Goal: Information Seeking & Learning: Learn about a topic

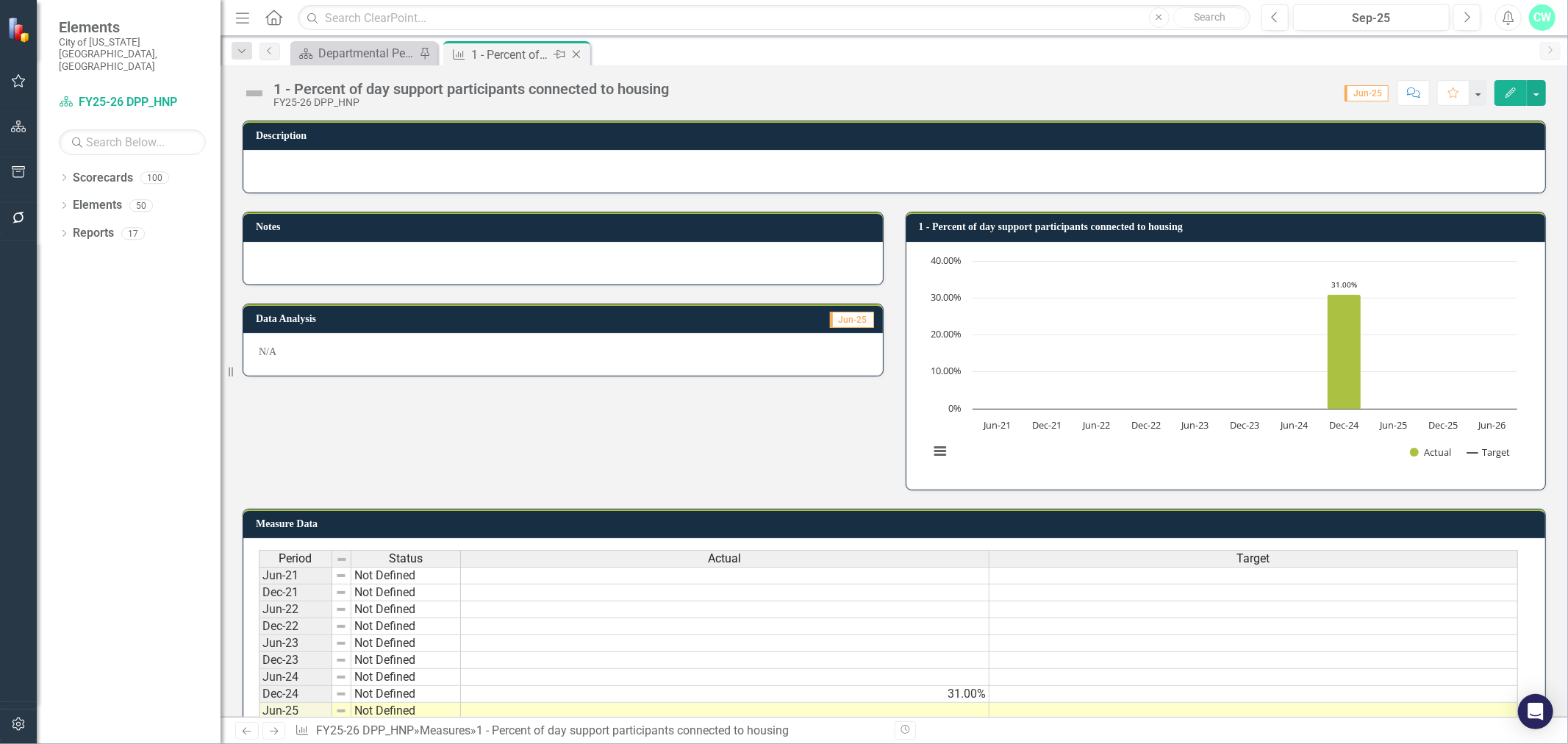
click at [574, 51] on icon "Close" at bounding box center [576, 54] width 15 height 12
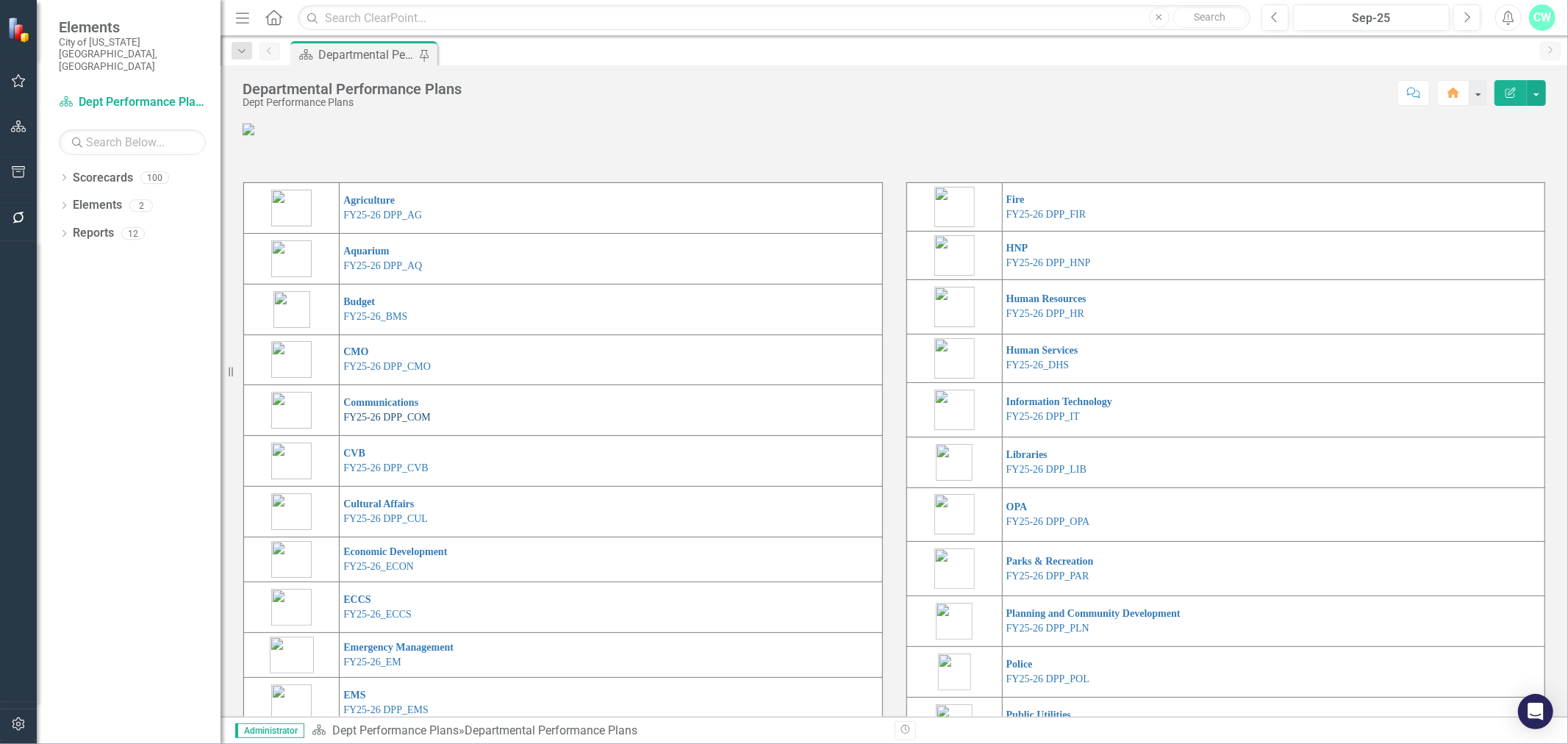
click at [358, 422] on link "FY25-26 DPP_COM" at bounding box center [387, 416] width 88 height 11
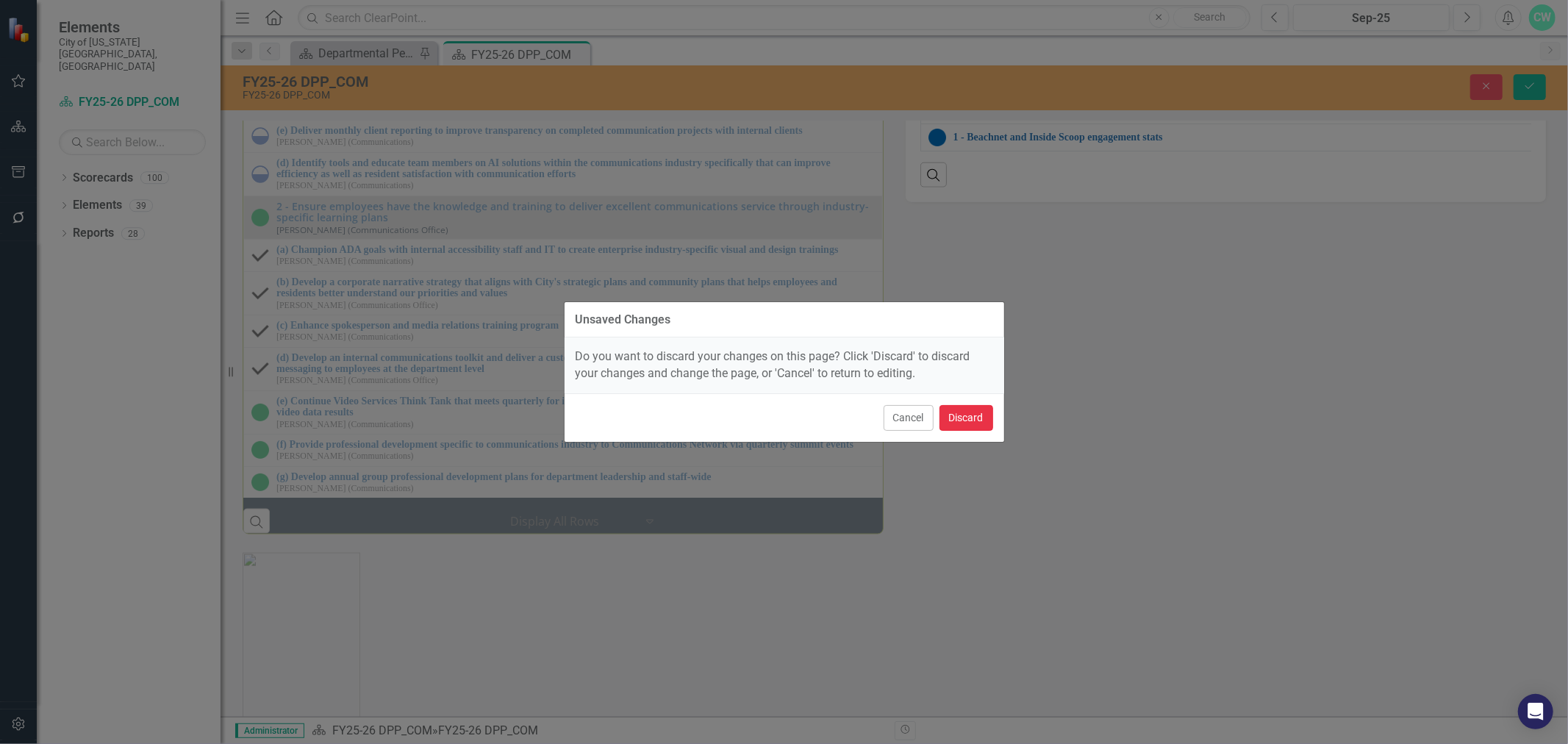
click at [972, 416] on button "Discard" at bounding box center [967, 418] width 54 height 26
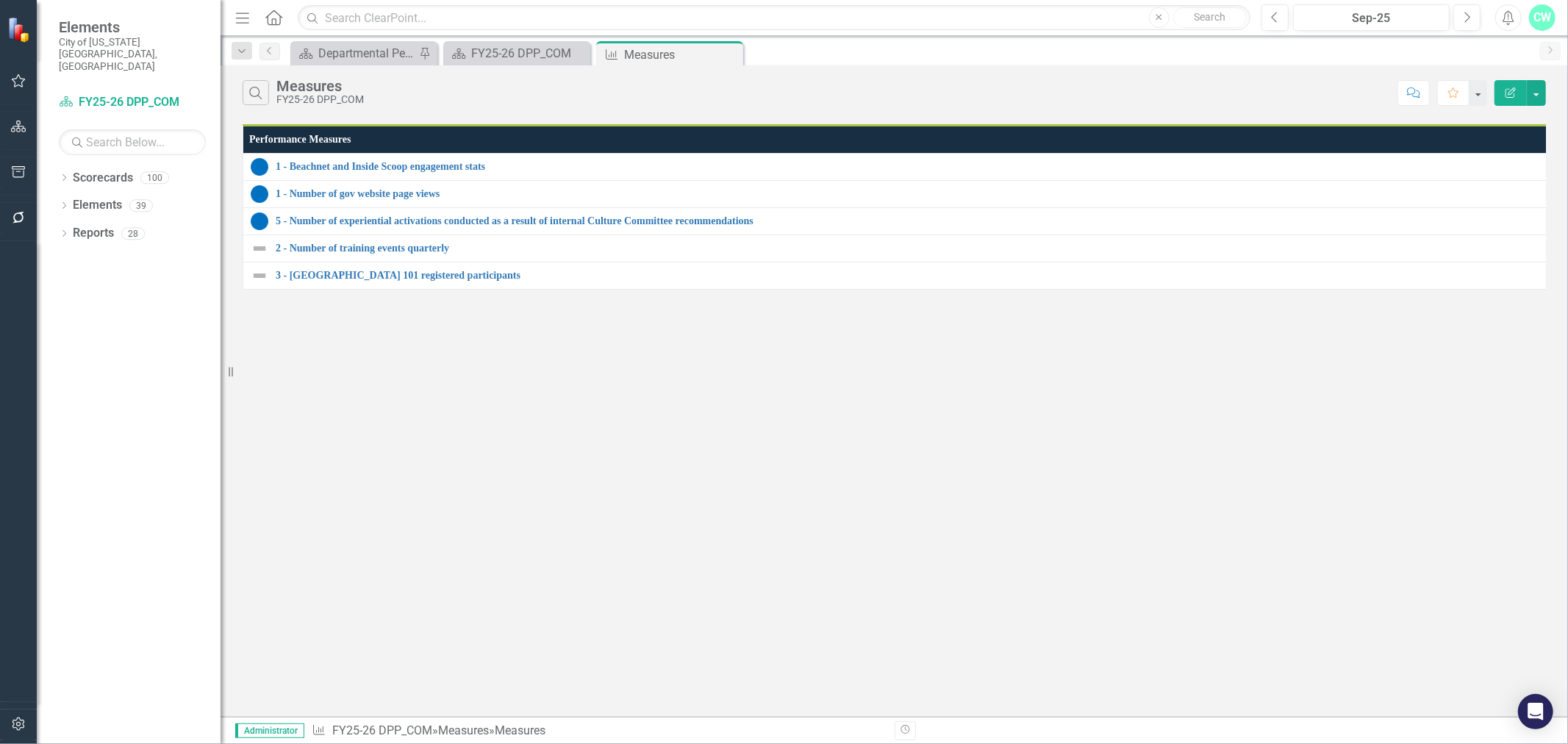
click at [1500, 92] on button "Edit Report" at bounding box center [1510, 93] width 32 height 26
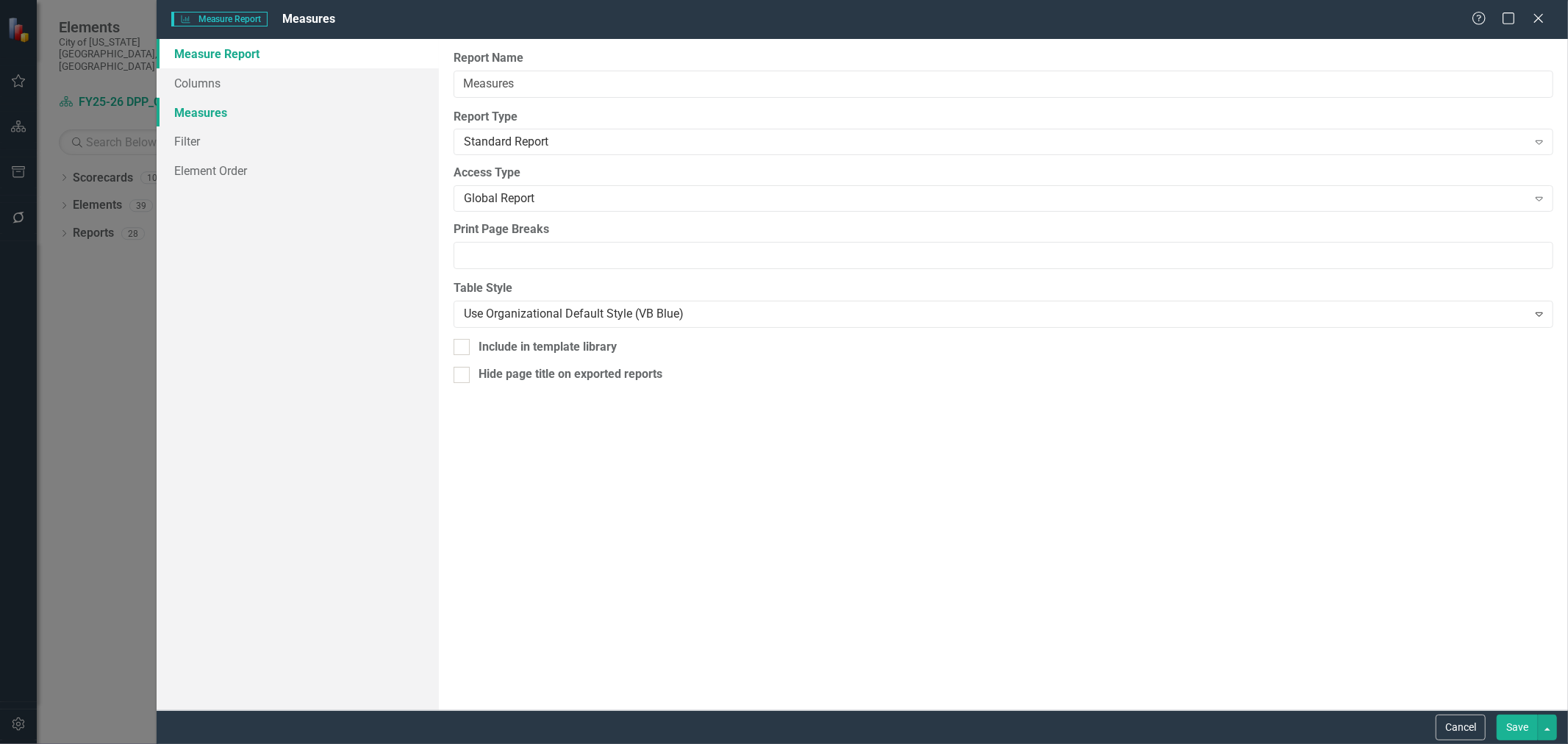
click at [234, 115] on link "Measures" at bounding box center [297, 112] width 282 height 30
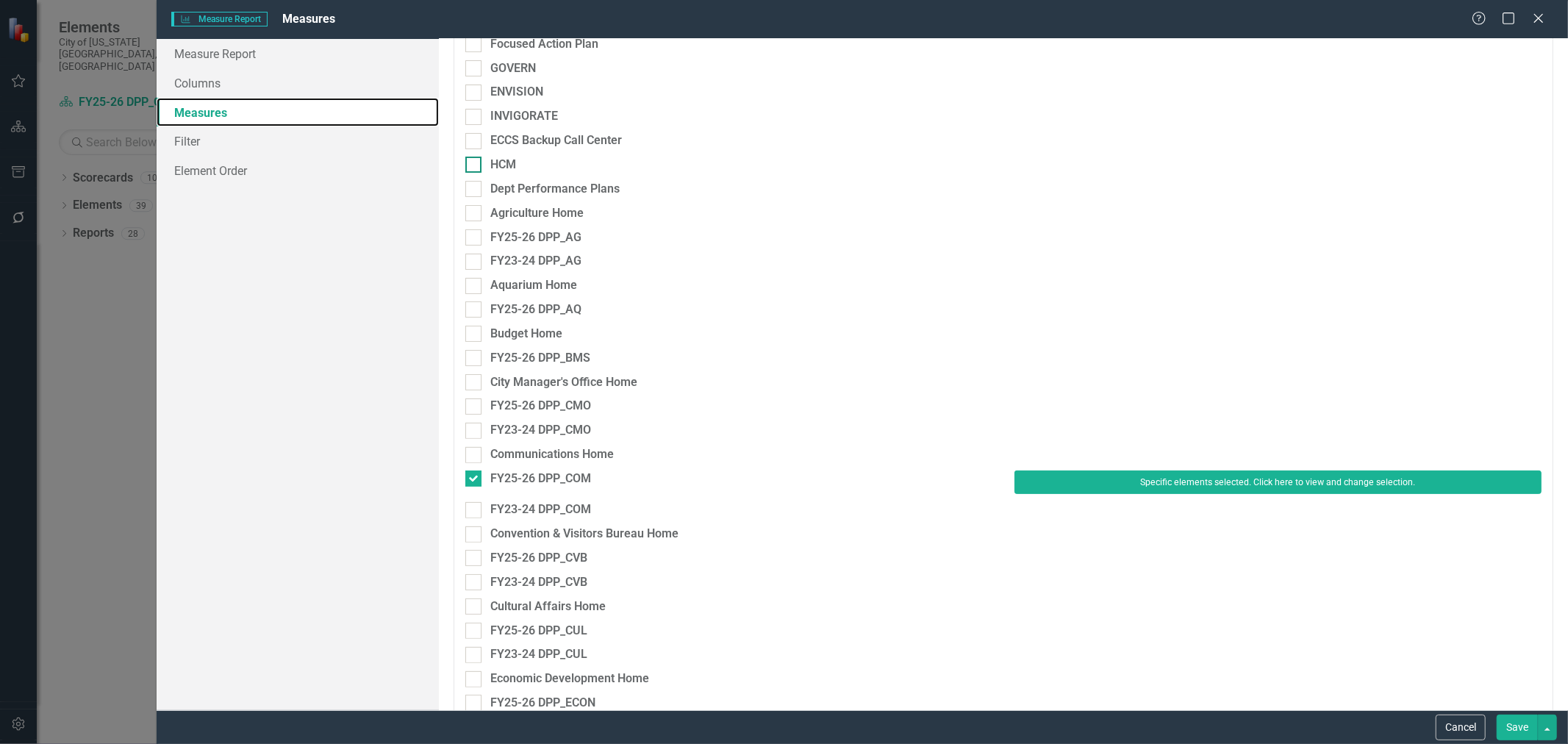
scroll to position [408, 0]
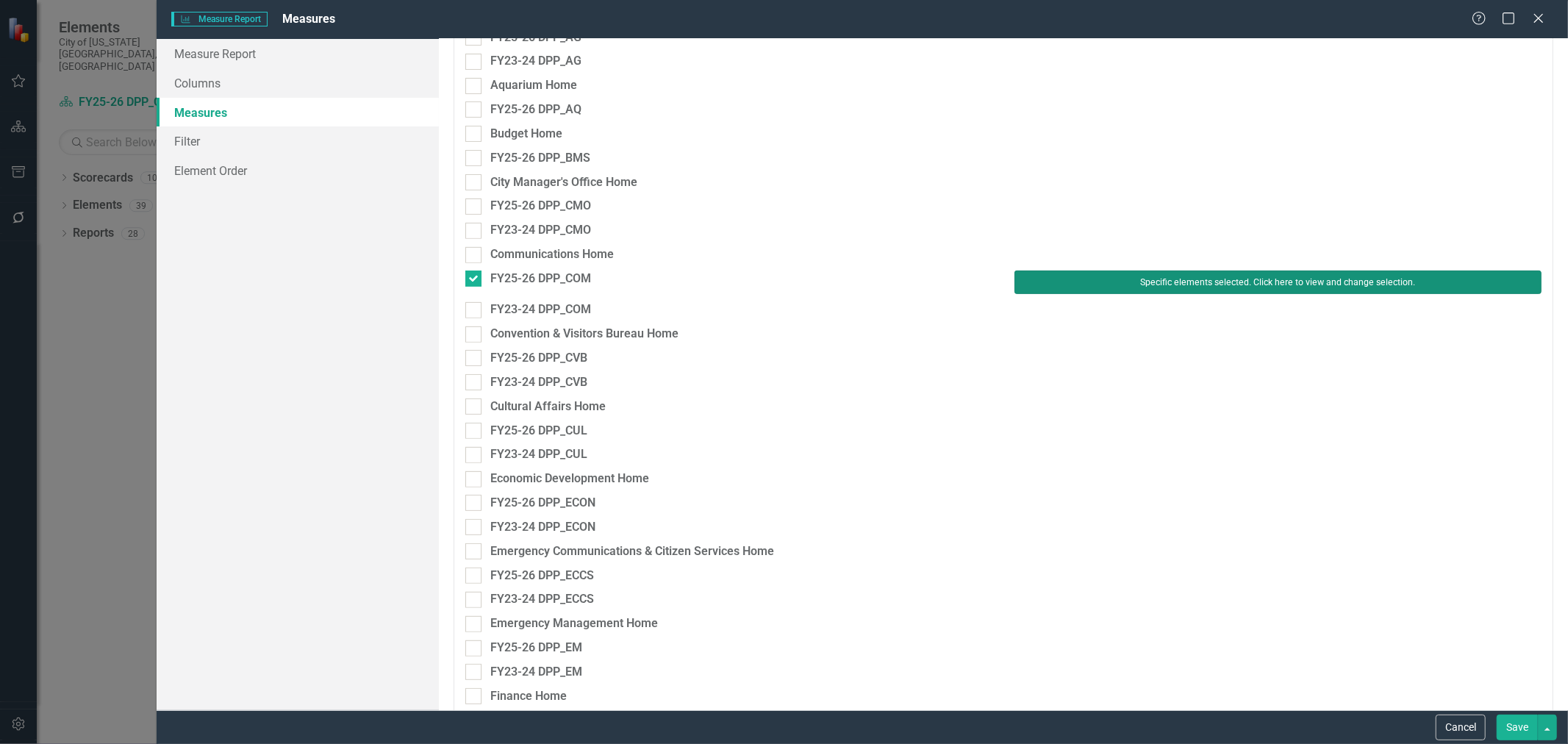
click at [1111, 277] on button "Specific elements selected. Click here to view and change selection." at bounding box center [1279, 282] width 528 height 24
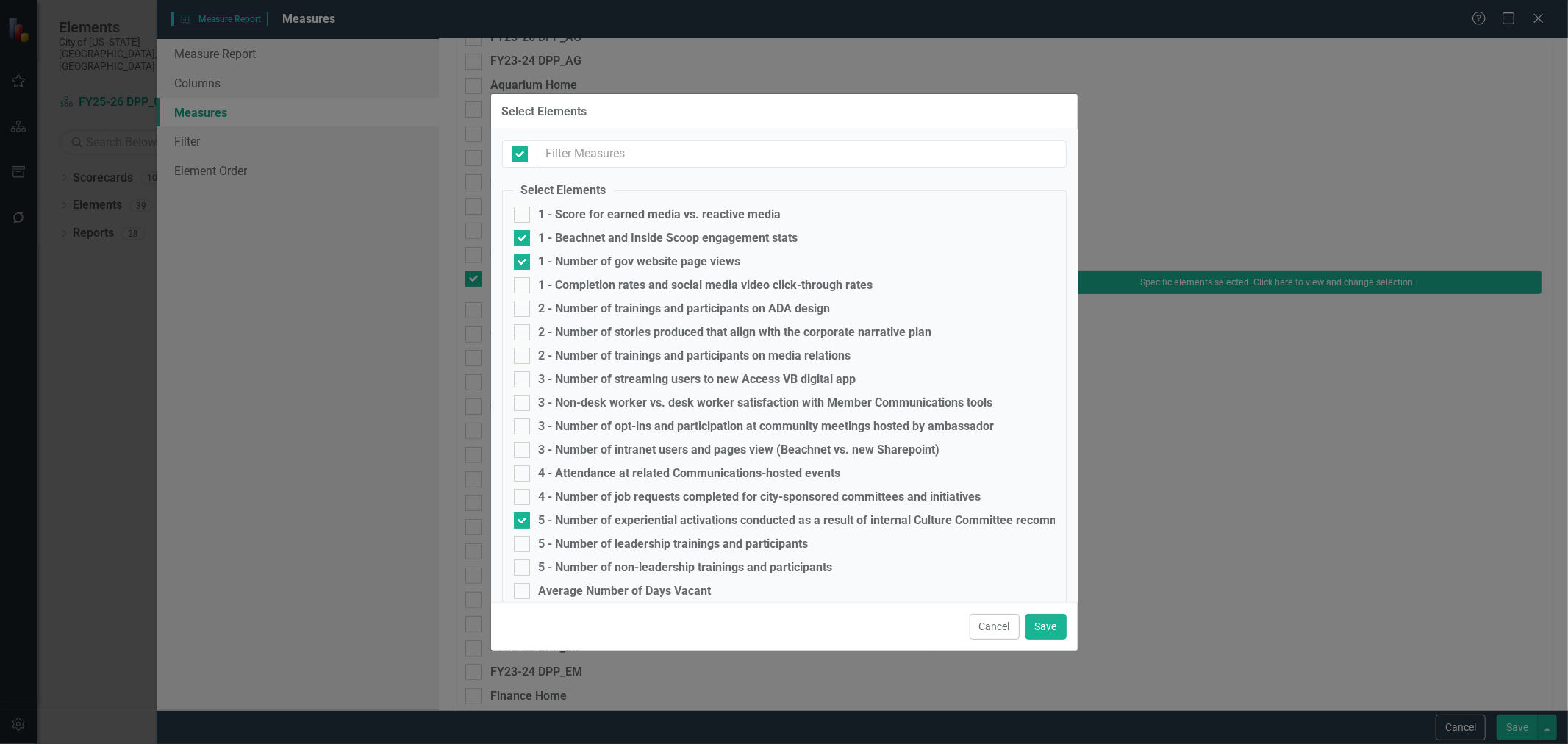
checkbox input "false"
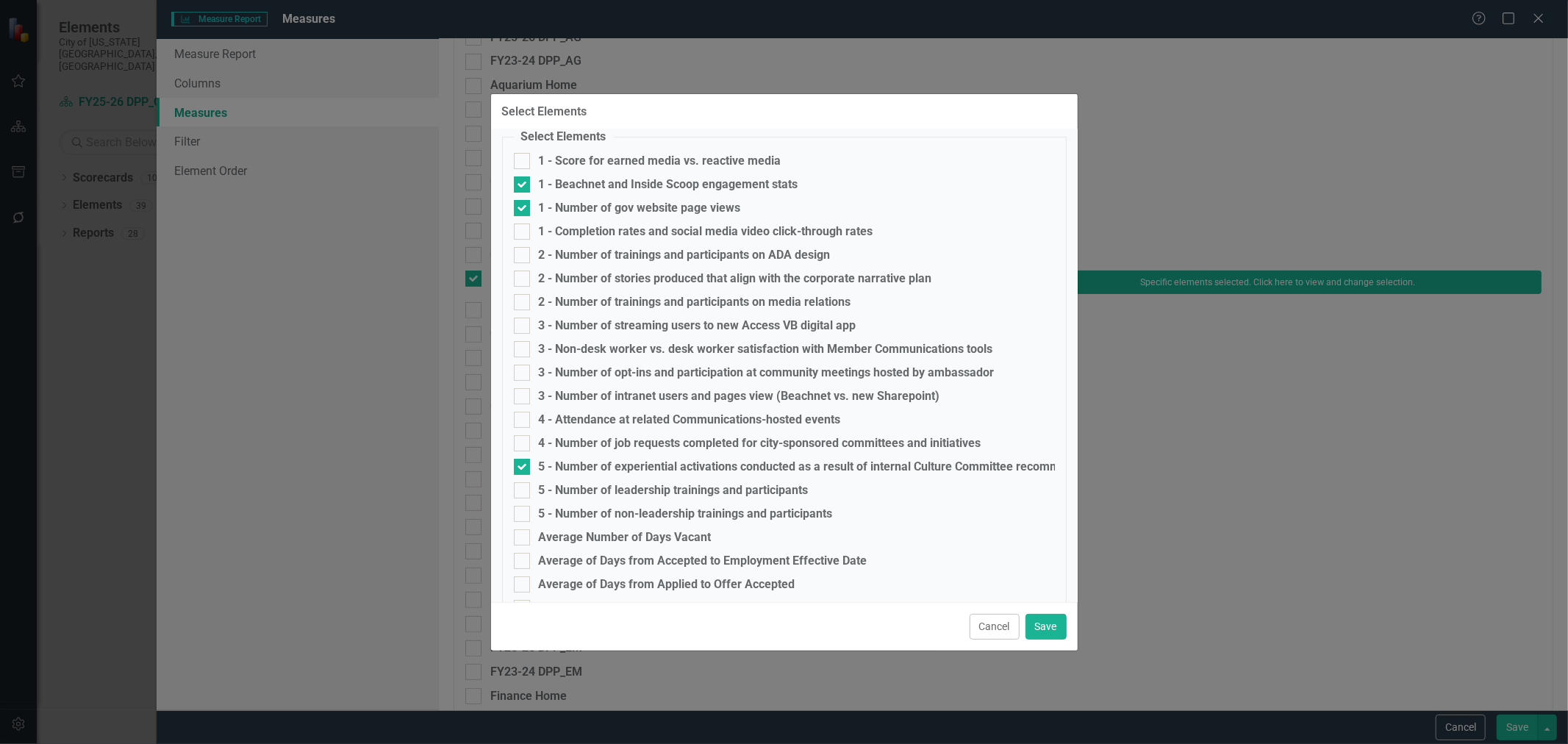
scroll to position [82, 0]
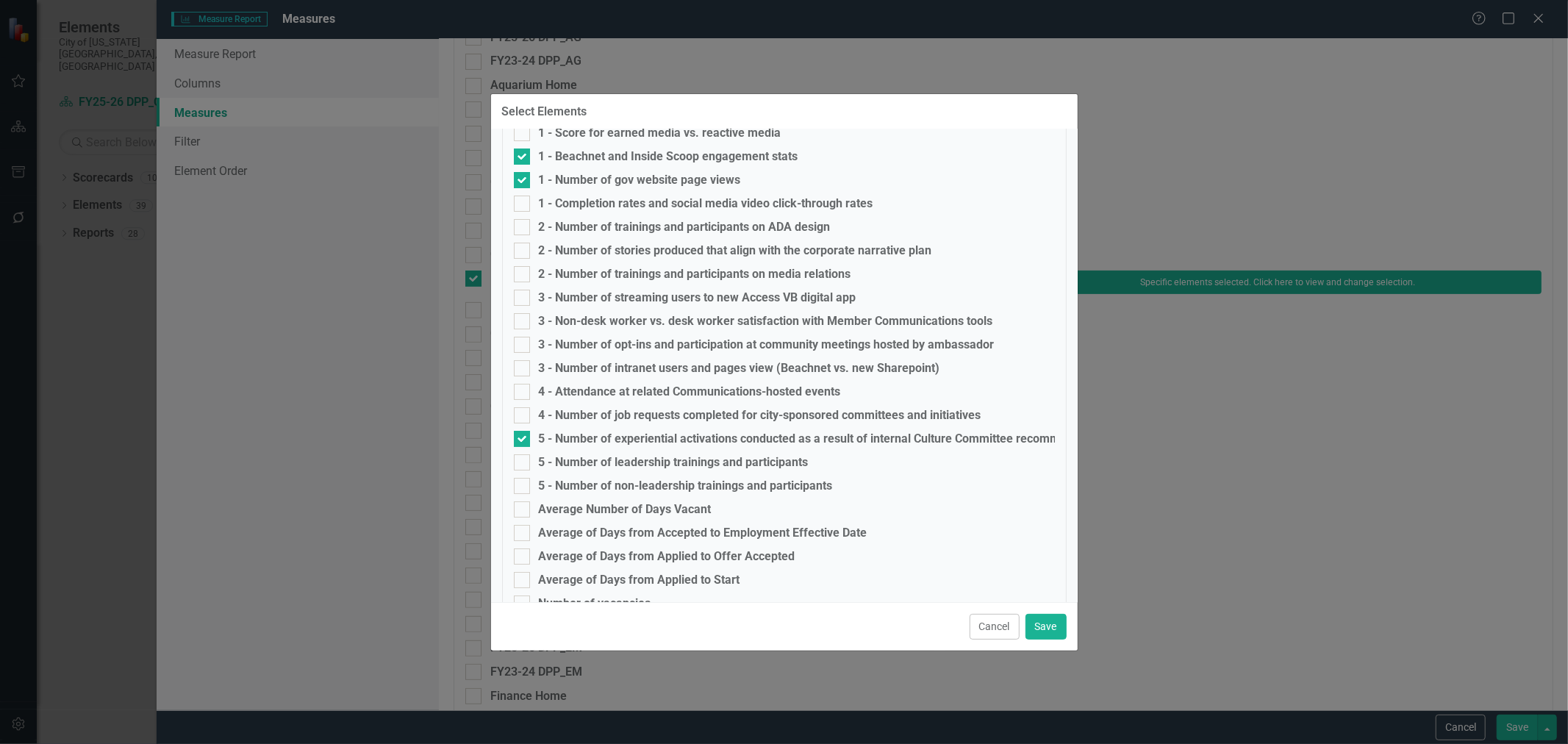
drag, startPoint x: 978, startPoint y: 635, endPoint x: 1002, endPoint y: 630, distance: 24.5
click at [977, 634] on button "Cancel" at bounding box center [994, 627] width 50 height 26
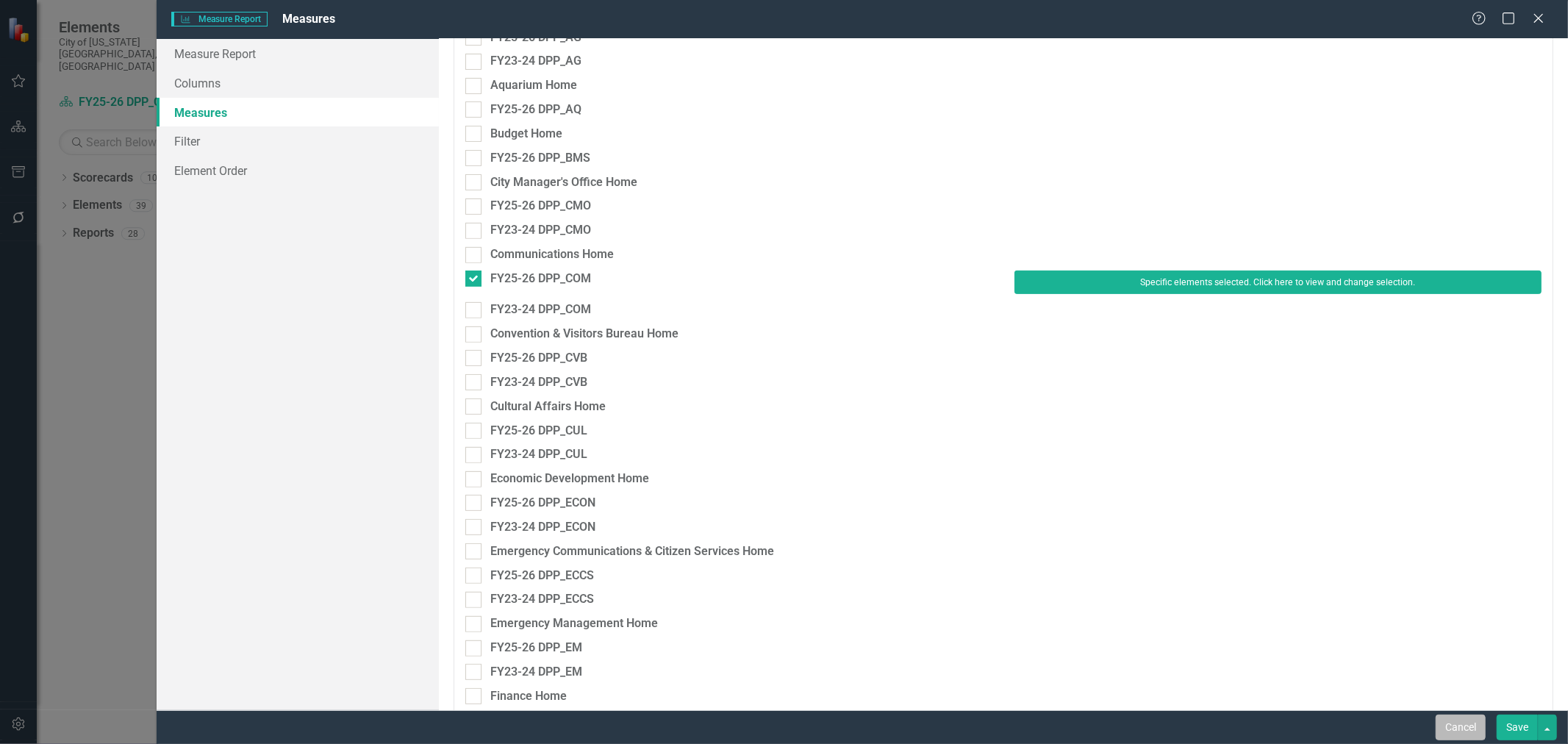
click at [1466, 718] on button "Cancel" at bounding box center [1461, 727] width 50 height 26
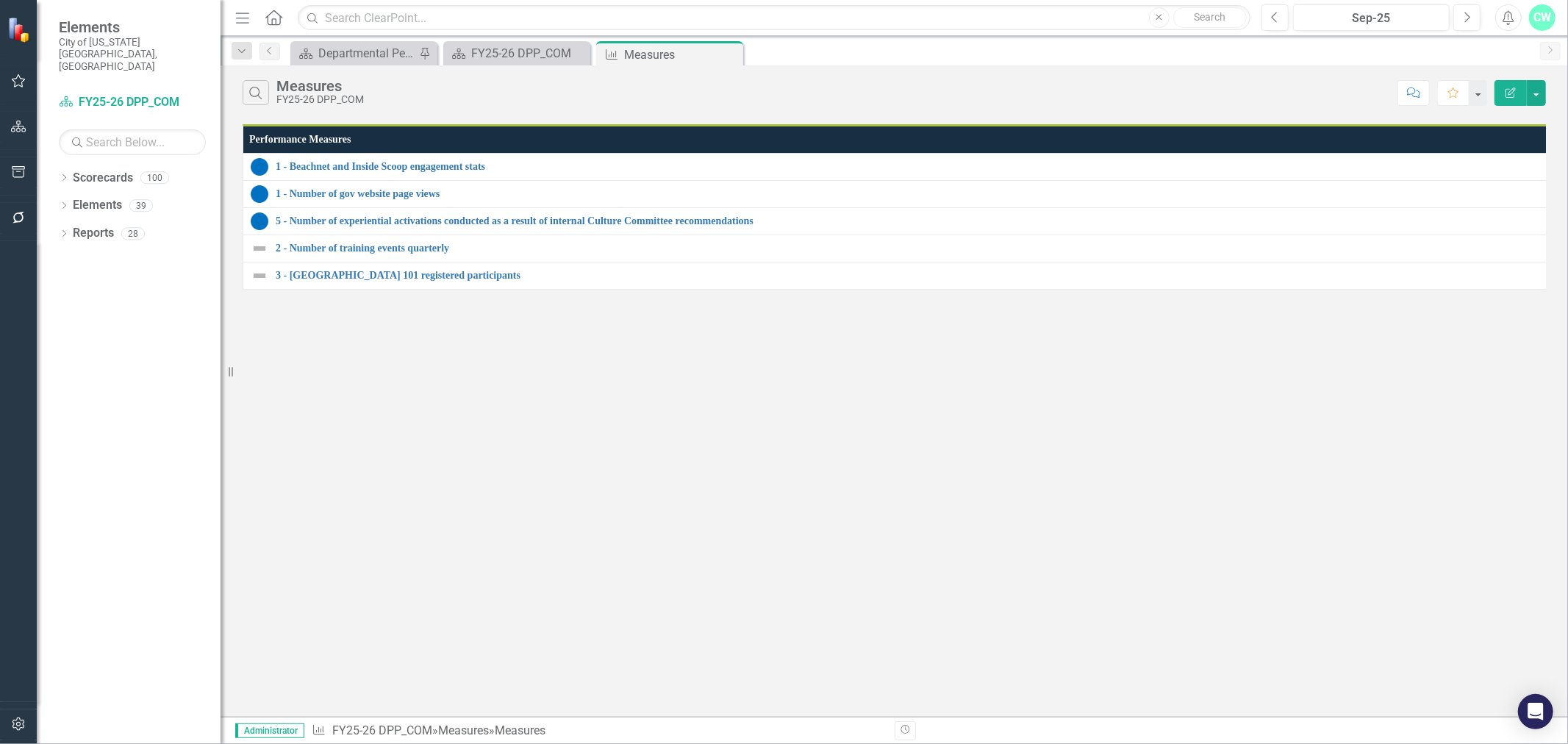
click at [0, 0] on icon "Close" at bounding box center [0, 0] width 0 height 0
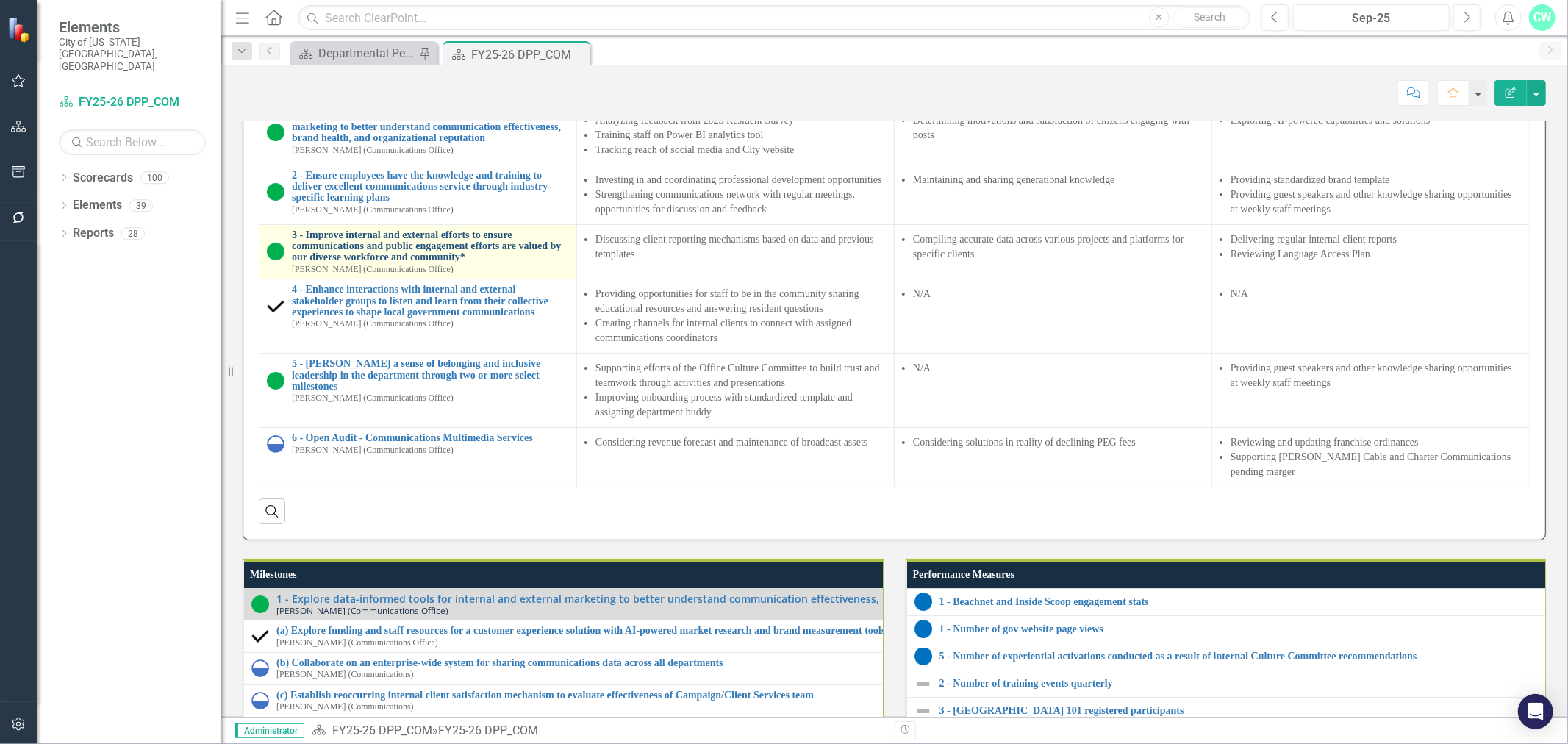
scroll to position [1143, 0]
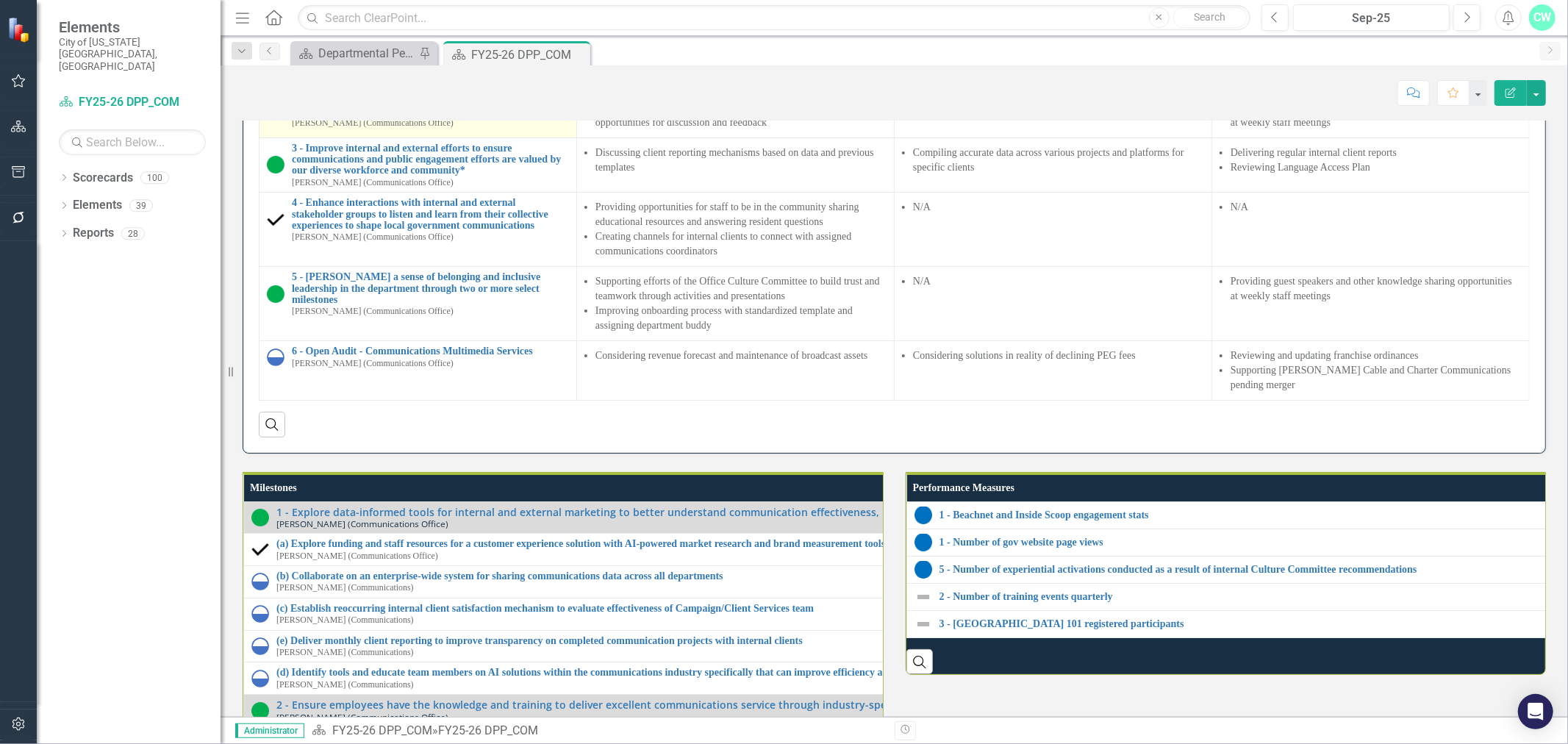
click at [274, 138] on td "2 - Ensure employees have the knowledge and training to deliver excellent commu…" at bounding box center [418, 107] width 318 height 59
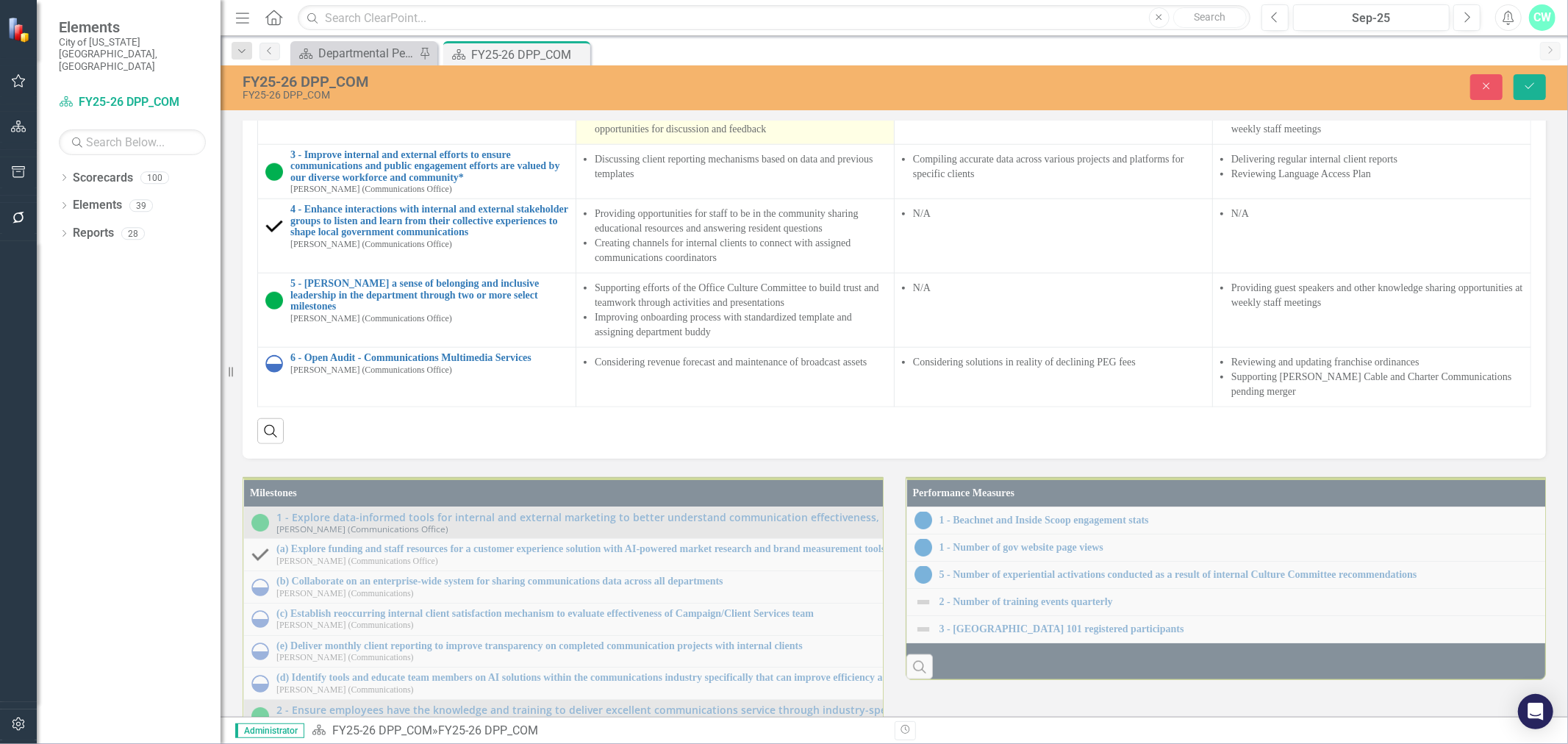
scroll to position [0, 419]
drag, startPoint x: 332, startPoint y: 436, endPoint x: 766, endPoint y: 410, distance: 434.8
click at [760, 407] on tbody "1 - Explore data-informed tools for internal and external marketing to better u…" at bounding box center [895, 216] width 1274 height 382
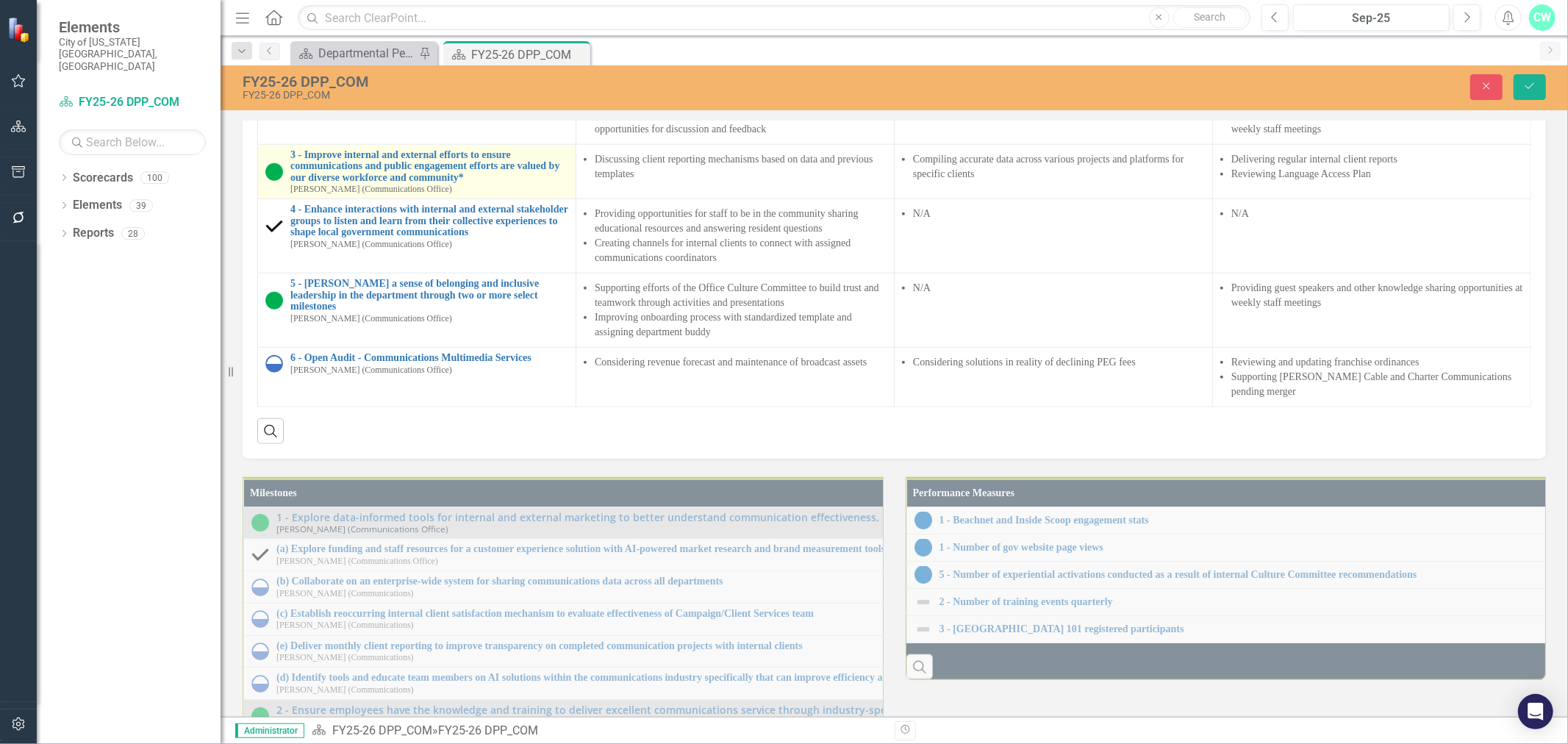
click at [267, 195] on div "3 - Improve internal and external efforts to ensure communications and public e…" at bounding box center [417, 172] width 303 height 45
click at [283, 195] on div "3 - Improve internal and external efforts to ensure communications and public e…" at bounding box center [417, 172] width 303 height 45
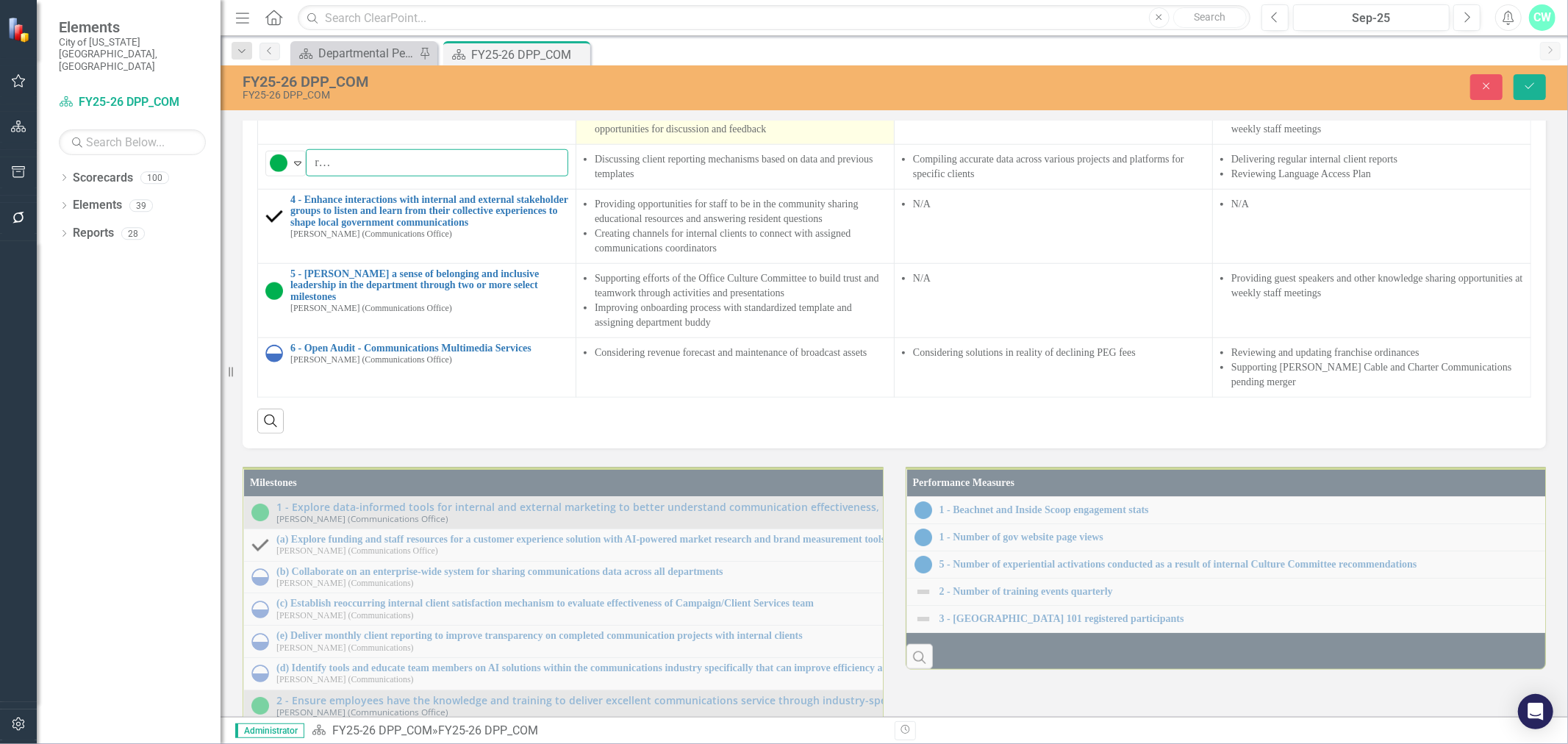
scroll to position [0, 474]
drag, startPoint x: 330, startPoint y: 497, endPoint x: 719, endPoint y: 473, distance: 389.7
click at [719, 397] on tbody "1 - Explore data-informed tools for internal and external marketing to better u…" at bounding box center [895, 211] width 1274 height 372
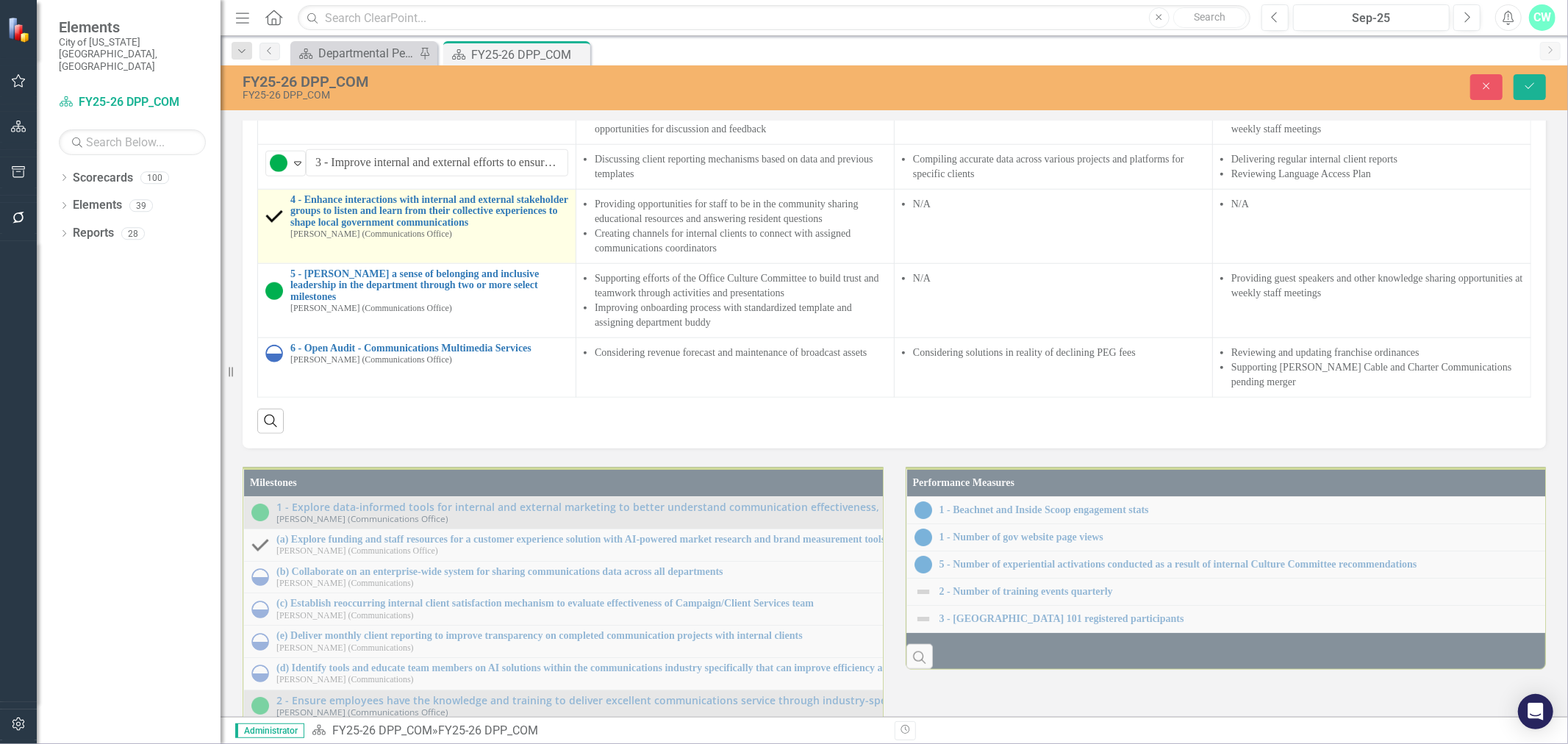
click at [269, 239] on div "4 - Enhance interactions with internal and external stakeholder groups to liste…" at bounding box center [417, 217] width 303 height 45
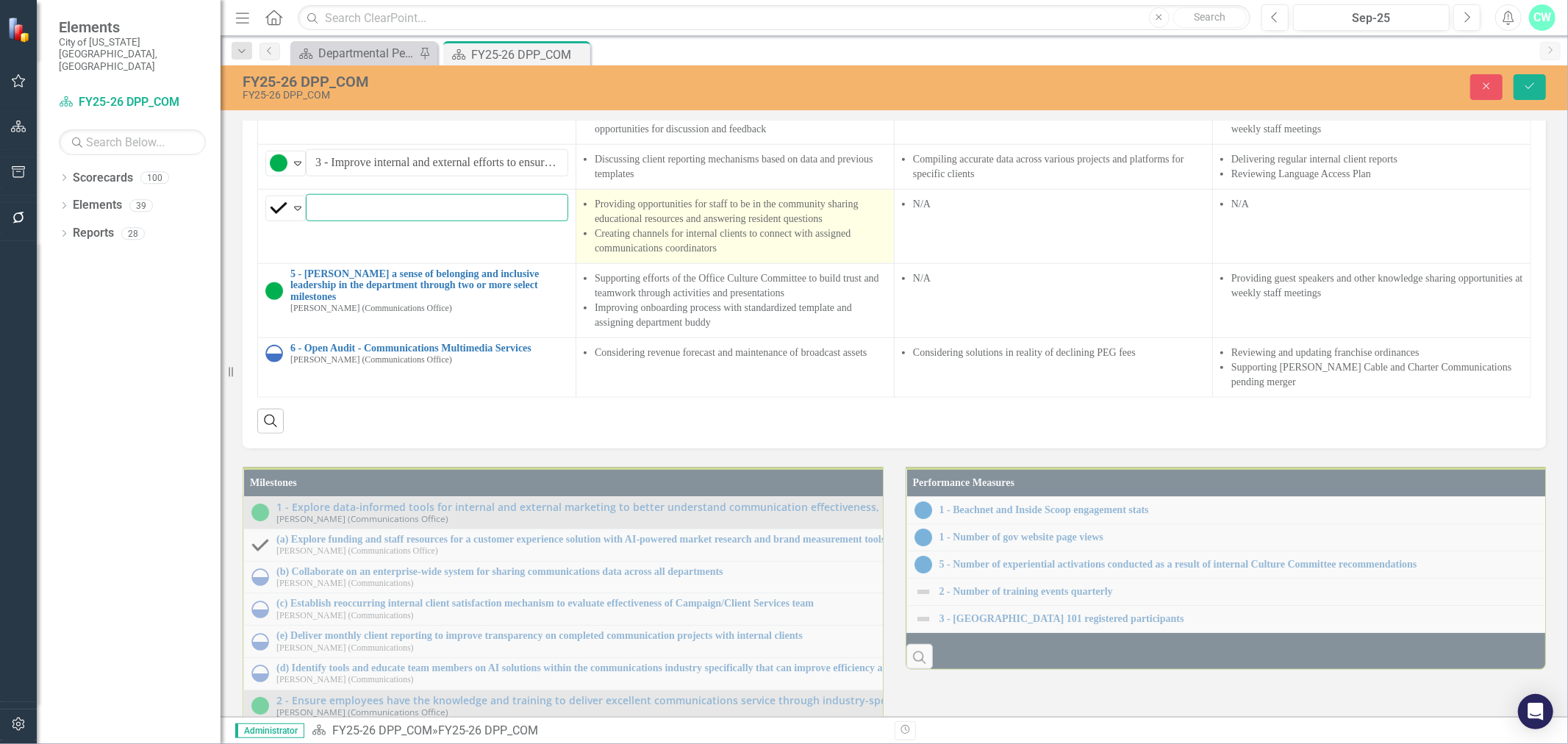
scroll to position [0, 544]
drag, startPoint x: 333, startPoint y: 540, endPoint x: 730, endPoint y: 542, distance: 397.0
click at [730, 263] on tr "Completed Expand 4 - Enhance interactions with internal and external stakeholde…" at bounding box center [895, 225] width 1274 height 74
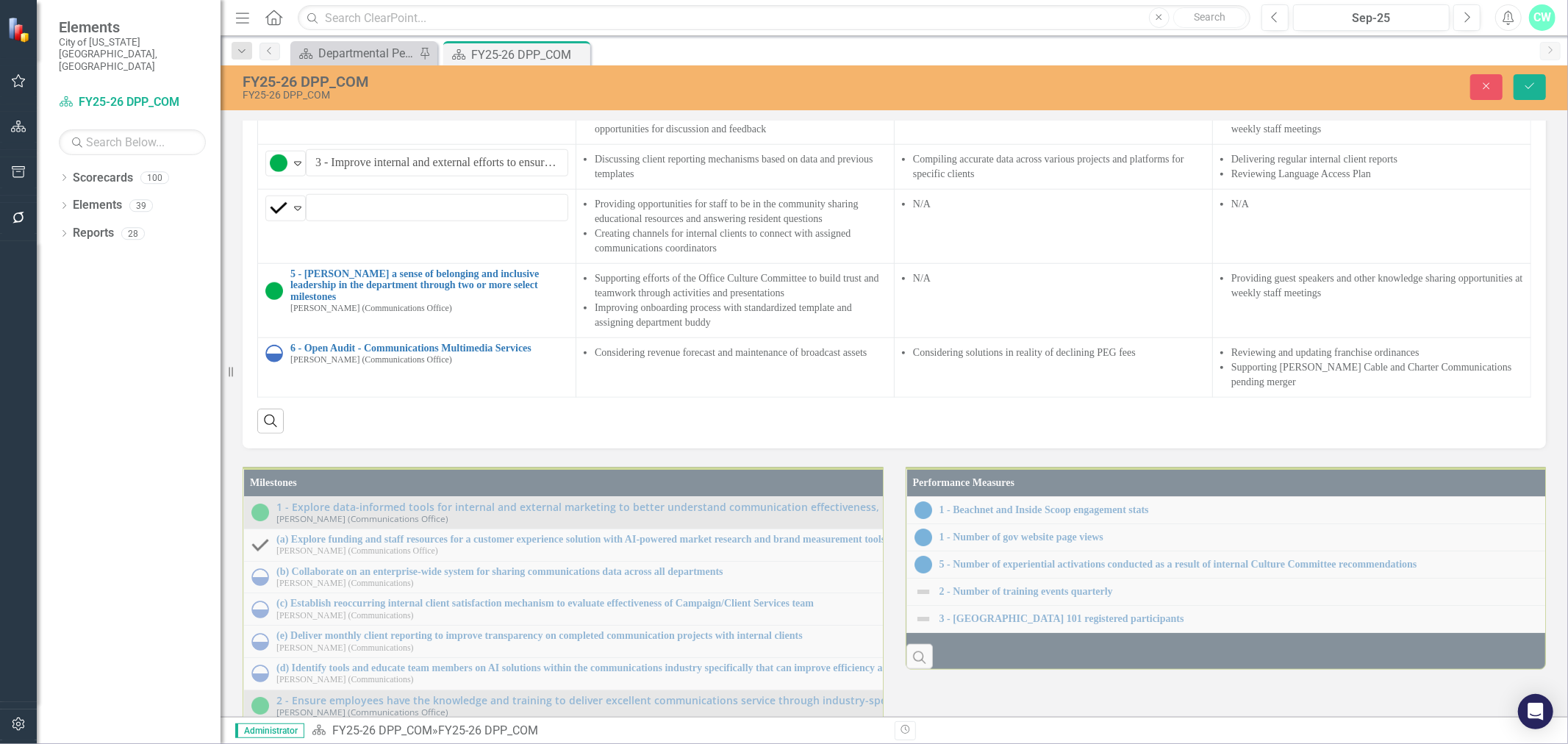
scroll to position [0, 0]
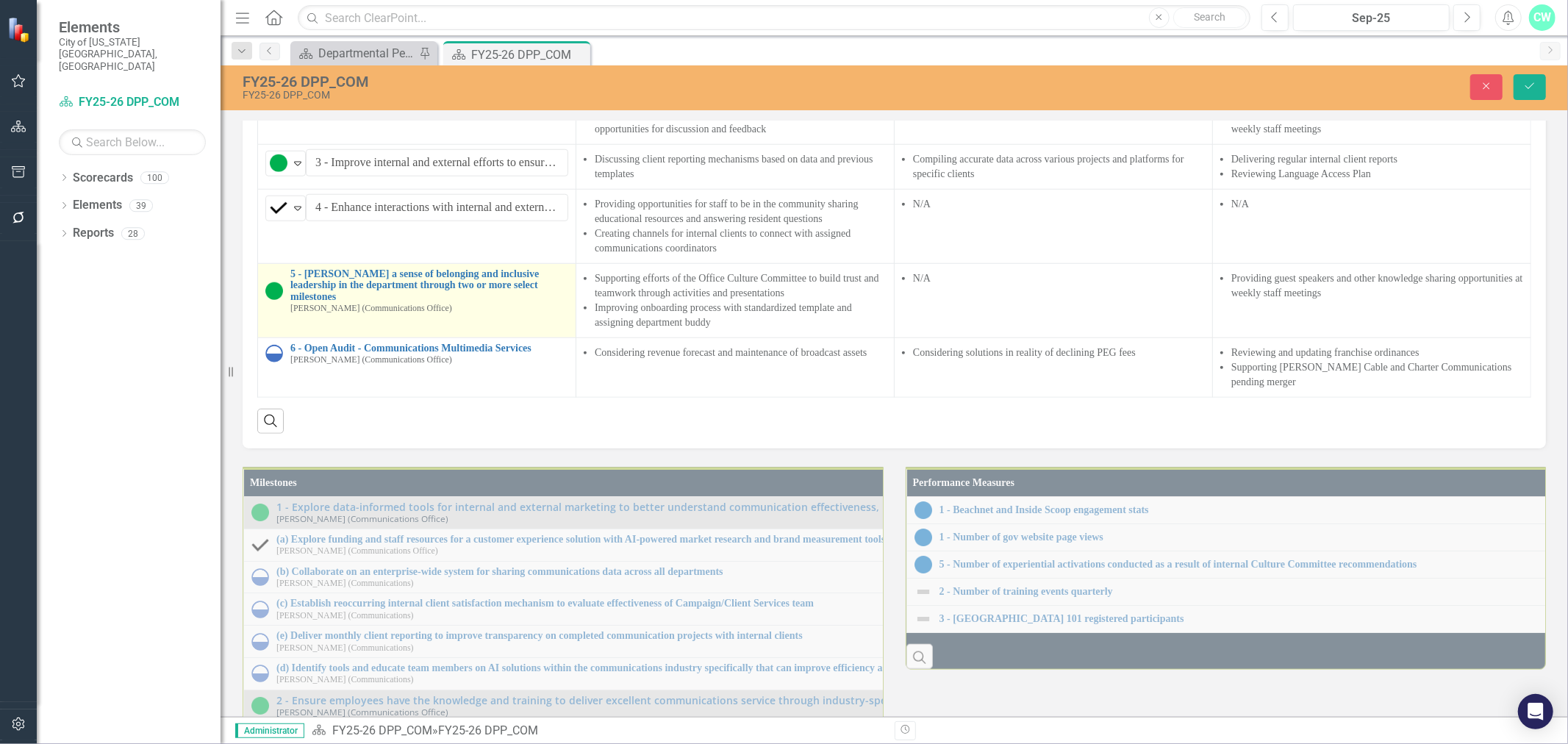
click at [278, 314] on div "5 - [PERSON_NAME] a sense of belonging and inclusive leadership in the departme…" at bounding box center [417, 291] width 303 height 45
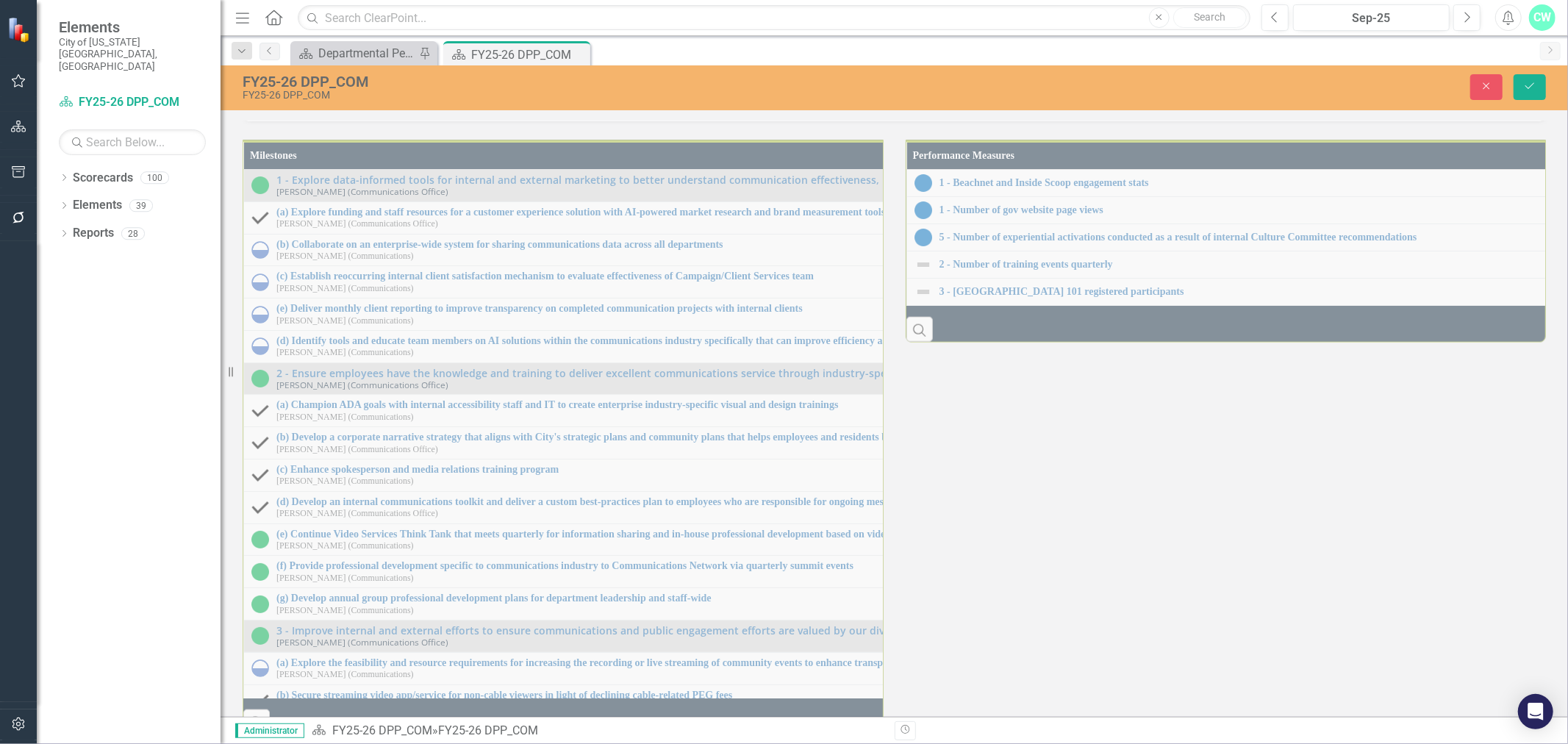
scroll to position [0, 291]
drag, startPoint x: 333, startPoint y: 283, endPoint x: 757, endPoint y: 278, distance: 424.0
click at [278, 38] on div "6 - Open Audit - Communications Multimedia Services [PERSON_NAME] (Communicatio…" at bounding box center [417, 27] width 303 height 23
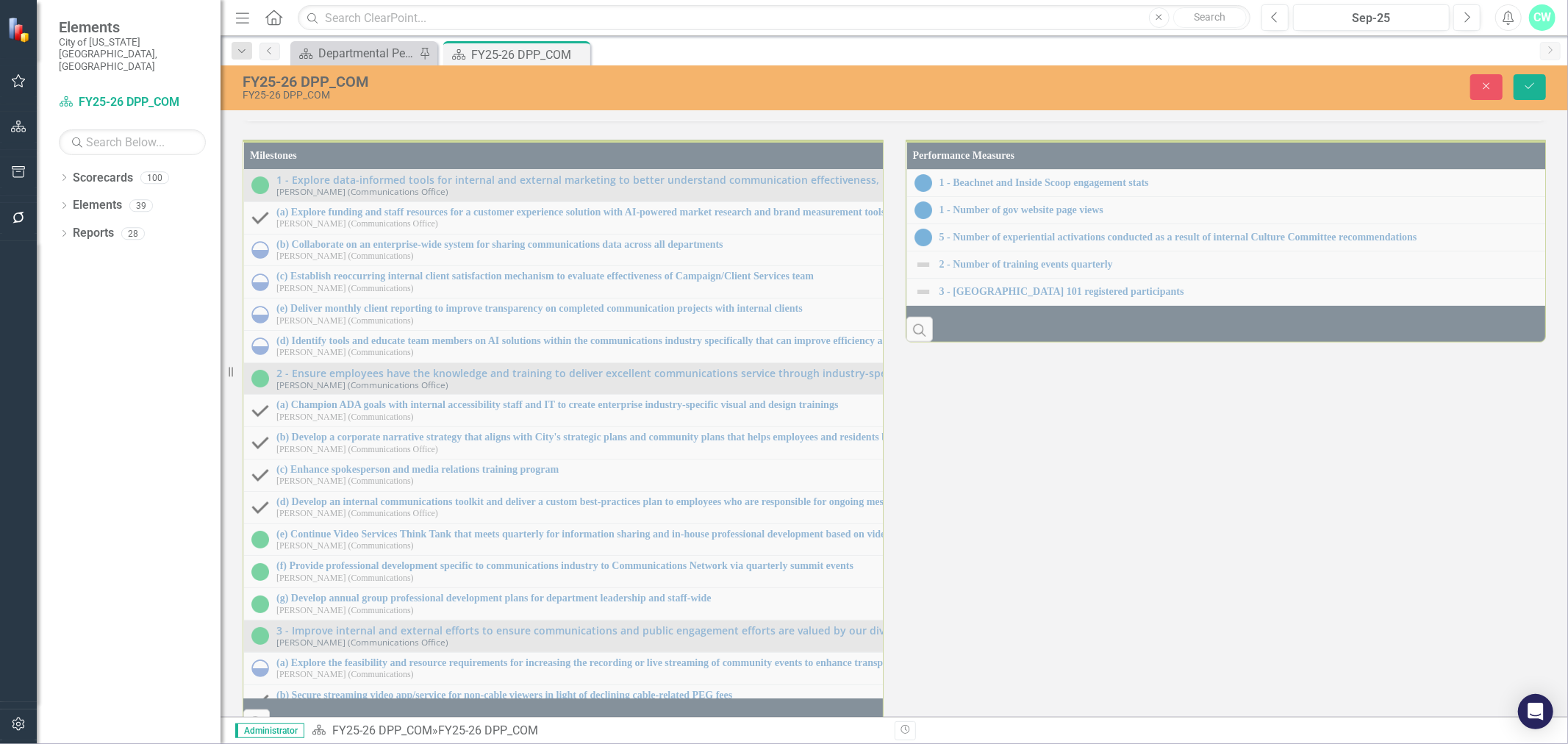
click at [278, 38] on div "6 - Open Audit - Communications Multimedia Services [PERSON_NAME] (Communicatio…" at bounding box center [417, 27] width 303 height 23
drag, startPoint x: 335, startPoint y: 363, endPoint x: 783, endPoint y: 351, distance: 448.2
click at [777, 70] on tr "In Progress Expand 6 - Open Audit - Communications Multimedia Services Link Map…" at bounding box center [895, 39] width 1274 height 59
